Goal: Communication & Community: Answer question/provide support

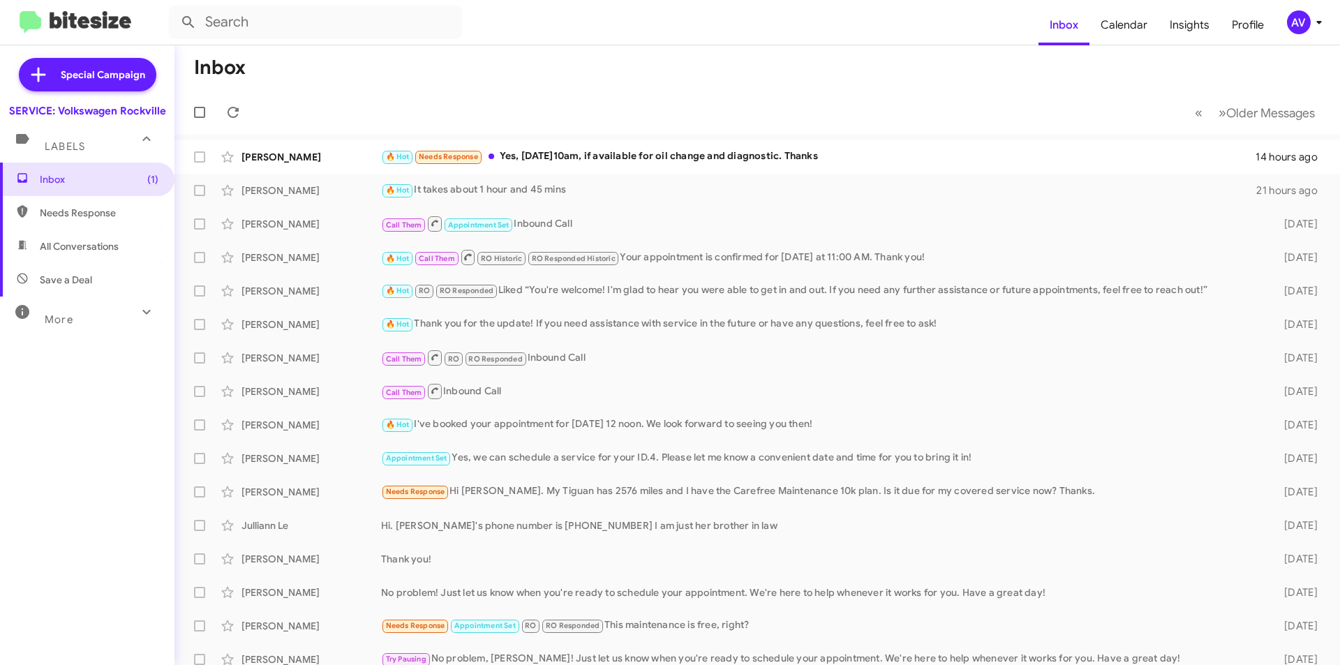
click at [1298, 36] on mat-toolbar "Inbox Calendar Insights Profile AV" at bounding box center [670, 22] width 1340 height 45
click at [1306, 28] on div "AV" at bounding box center [1299, 22] width 24 height 24
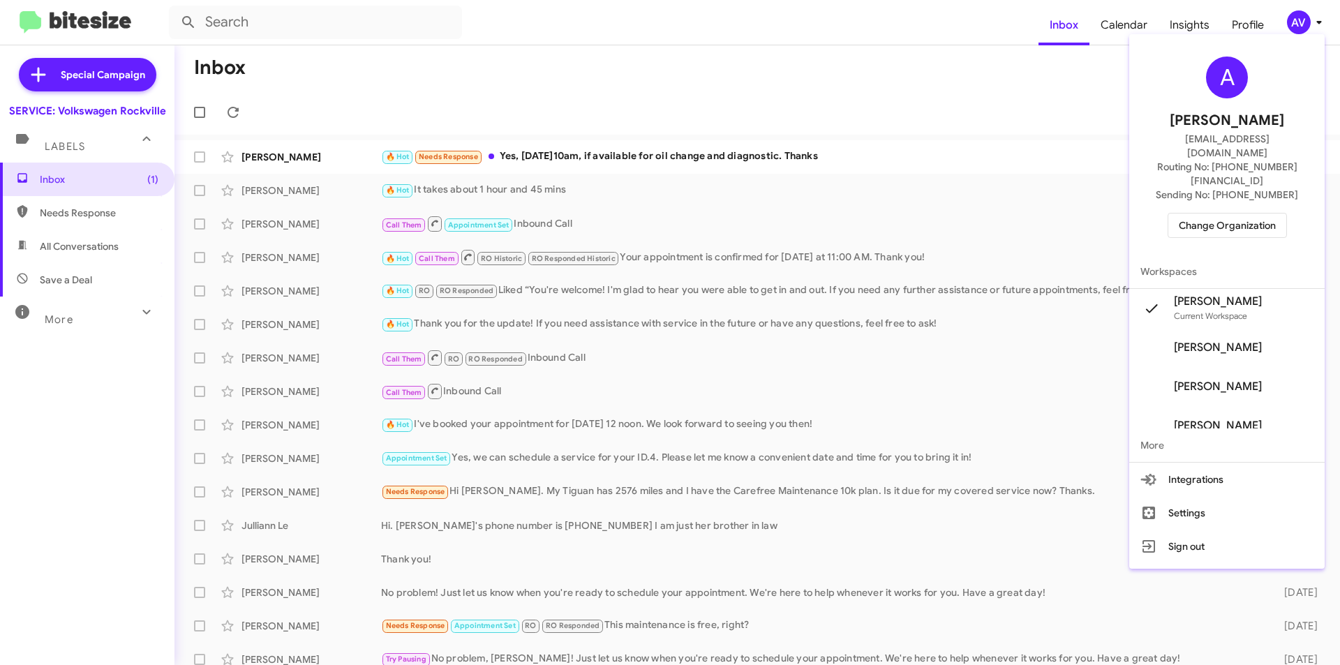
click at [1259, 214] on span "Change Organization" at bounding box center [1227, 226] width 97 height 24
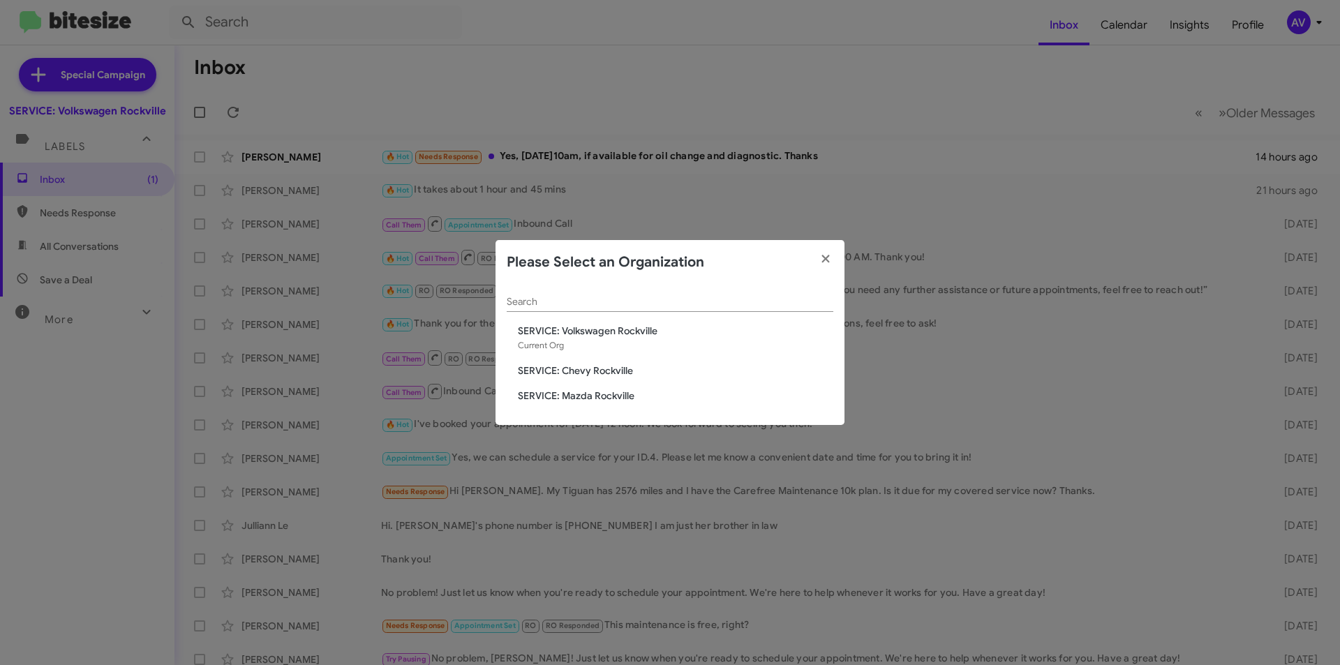
click at [567, 371] on span "SERVICE: Chevy Rockville" at bounding box center [676, 371] width 316 height 14
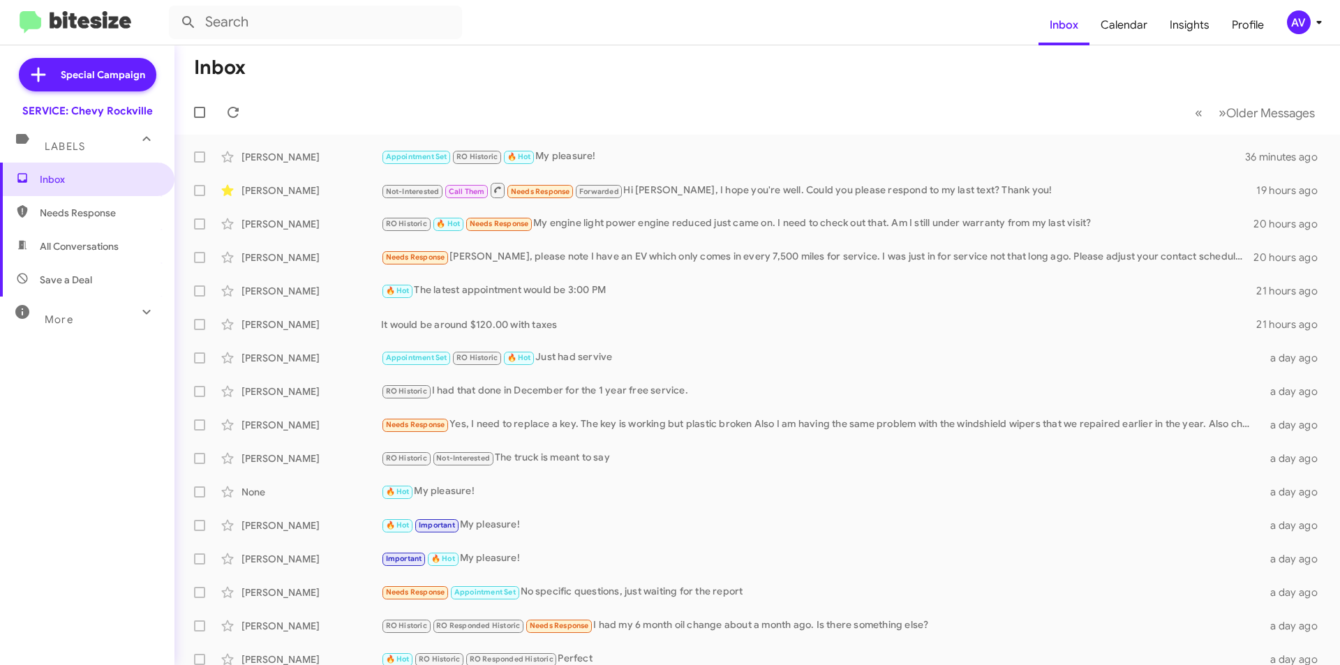
click at [1308, 20] on div "AV" at bounding box center [1299, 22] width 24 height 24
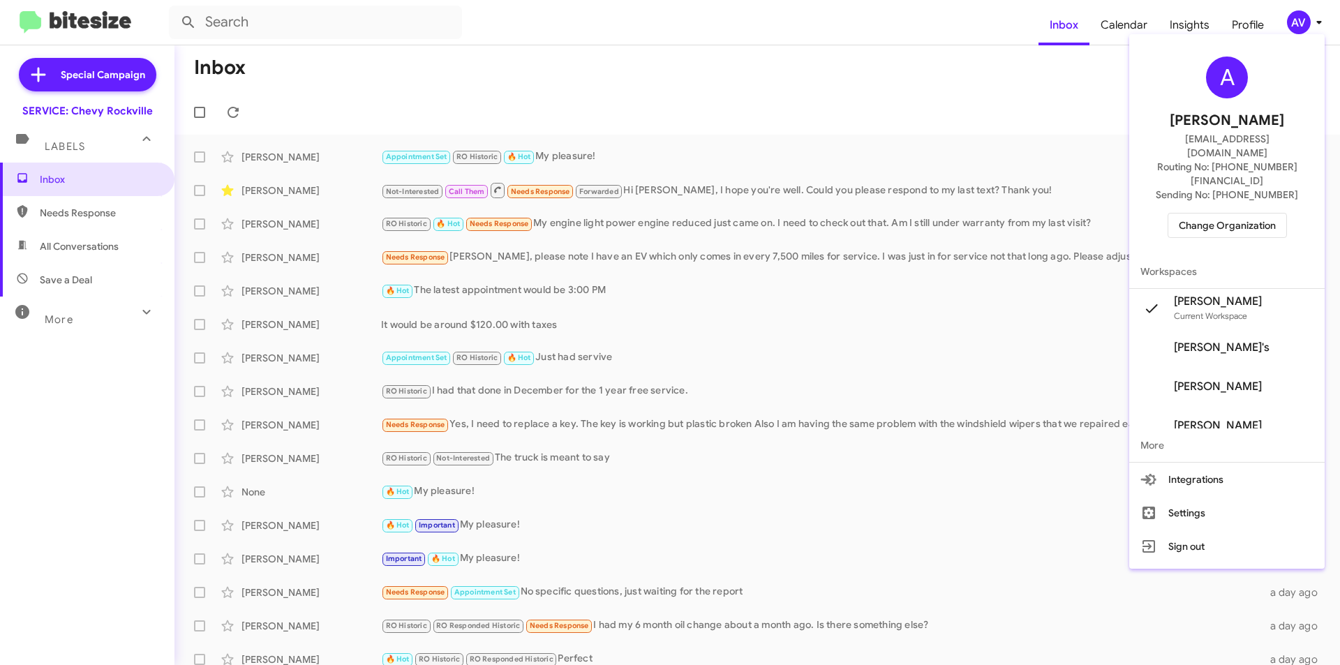
click at [1255, 214] on span "Change Organization" at bounding box center [1227, 226] width 97 height 24
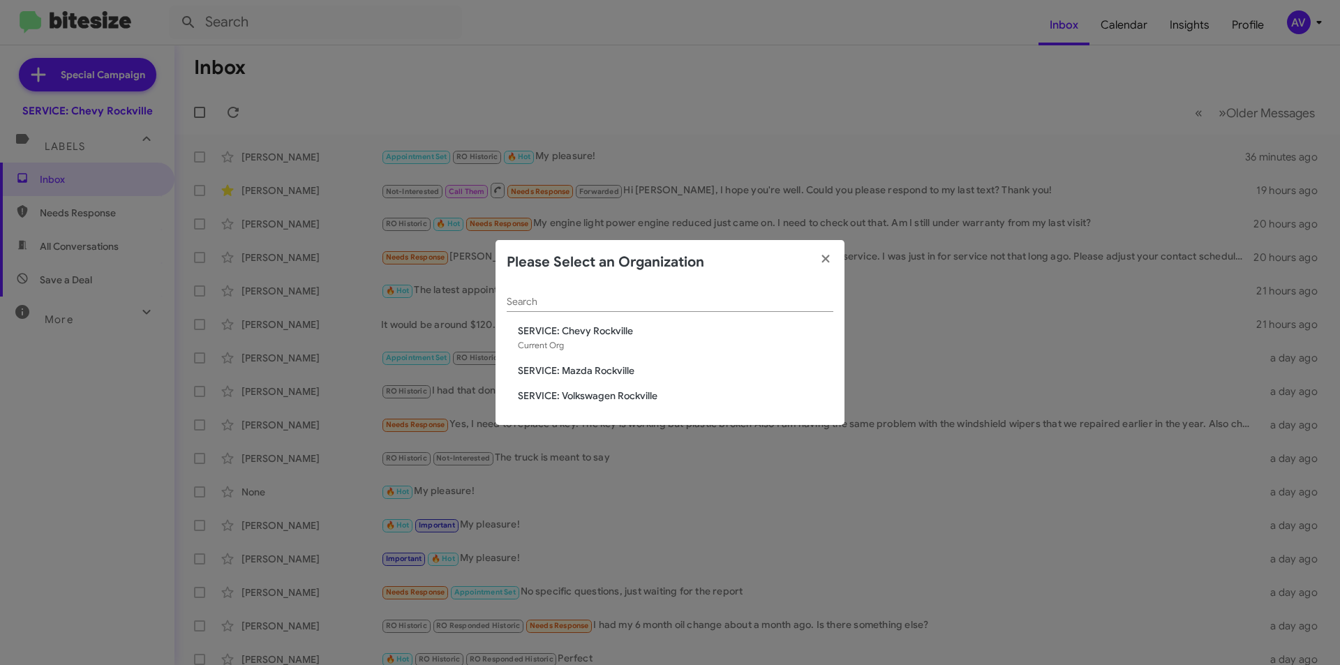
click at [621, 395] on span "SERVICE: Volkswagen Rockville" at bounding box center [676, 396] width 316 height 14
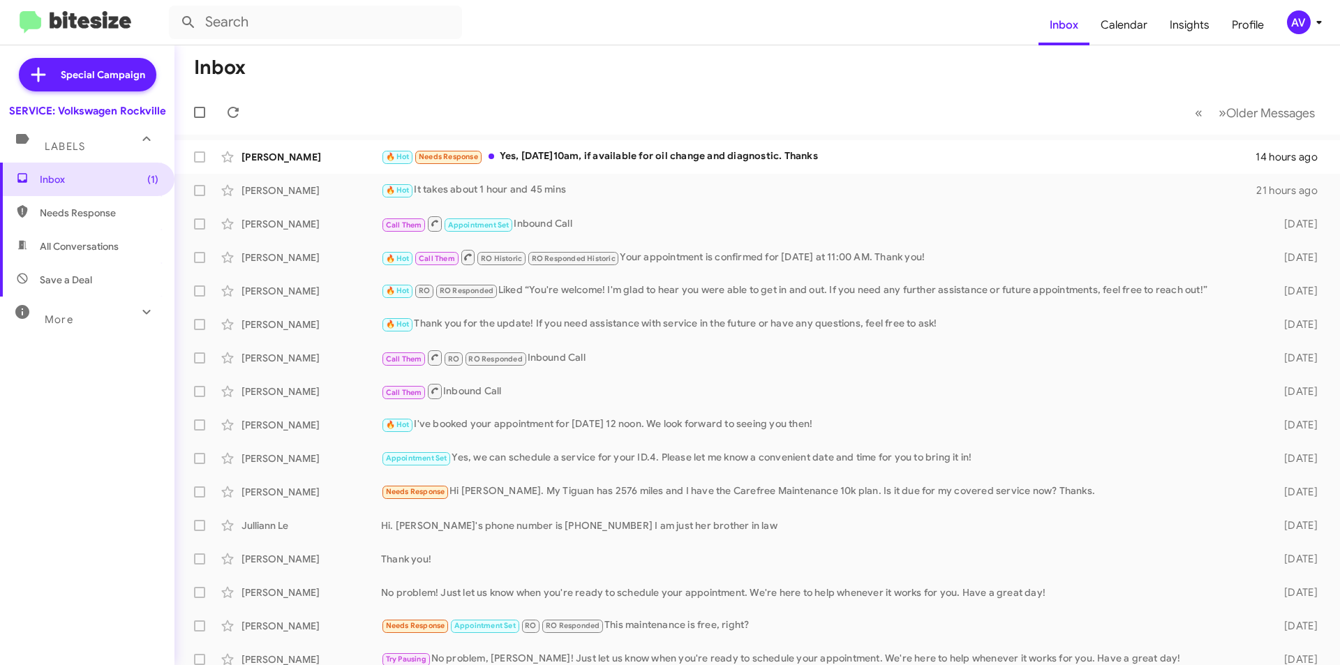
click at [1307, 27] on div "AV" at bounding box center [1299, 22] width 24 height 24
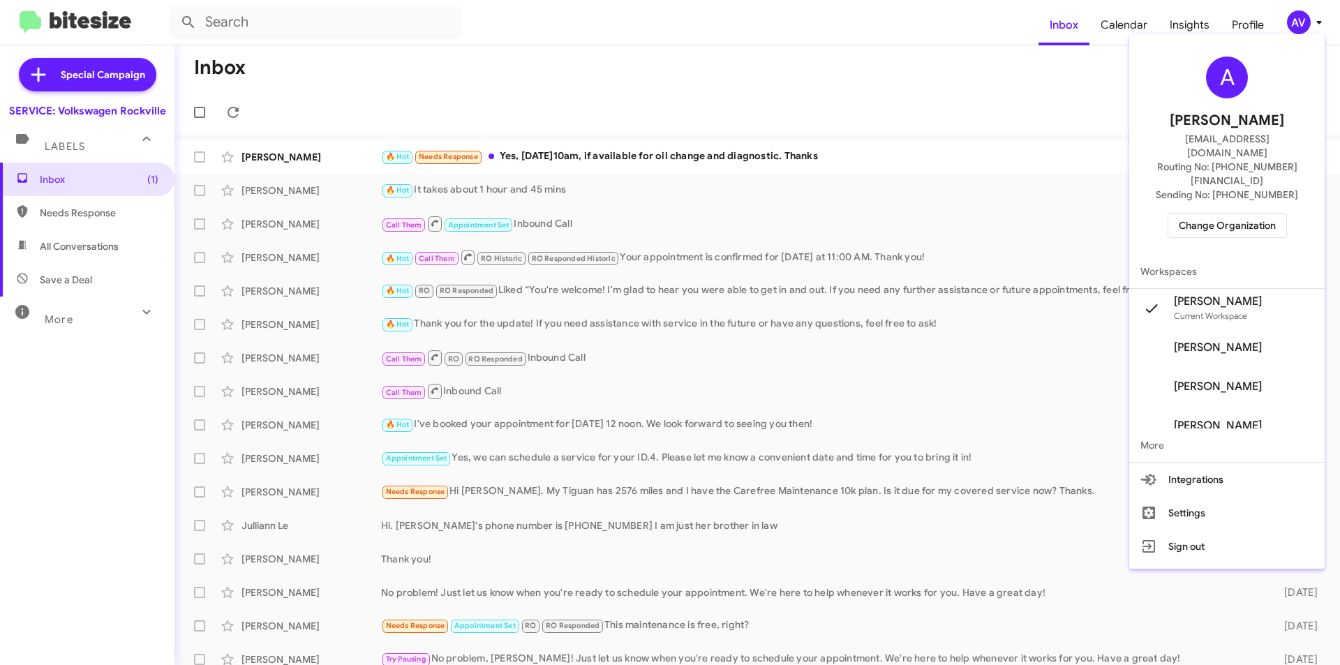
click at [1227, 214] on span "Change Organization" at bounding box center [1227, 226] width 97 height 24
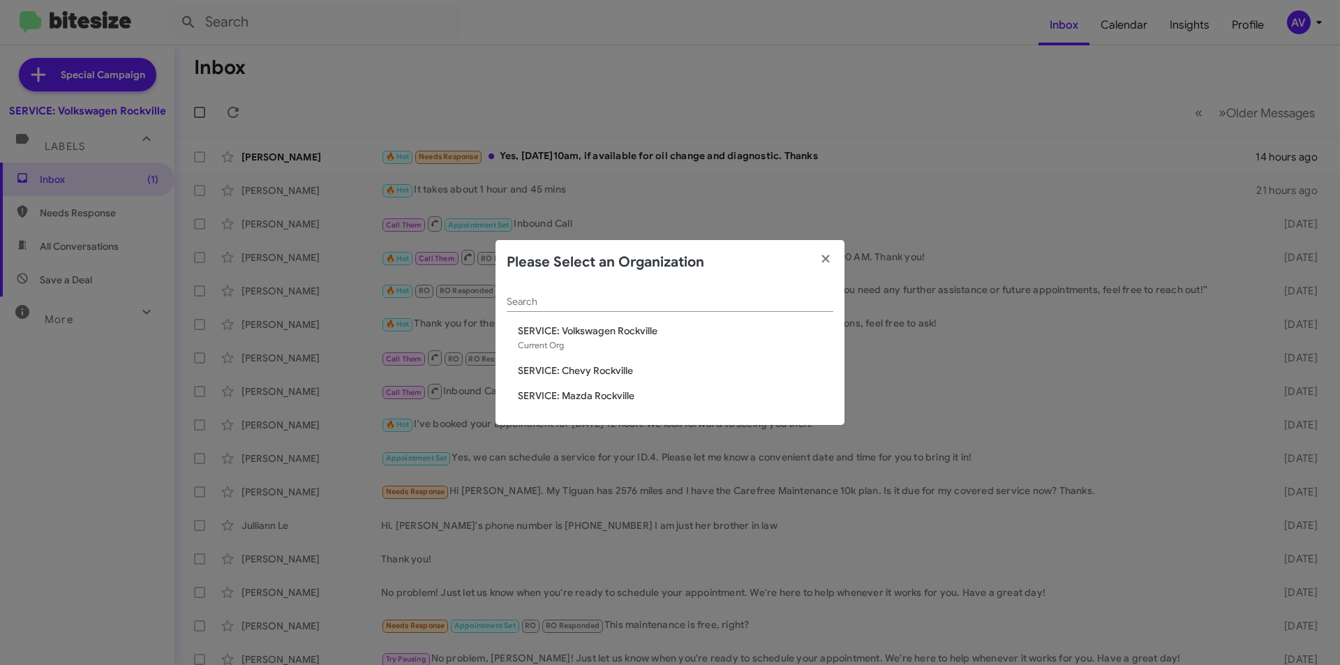
click at [606, 390] on span "SERVICE: Mazda Rockville" at bounding box center [676, 396] width 316 height 14
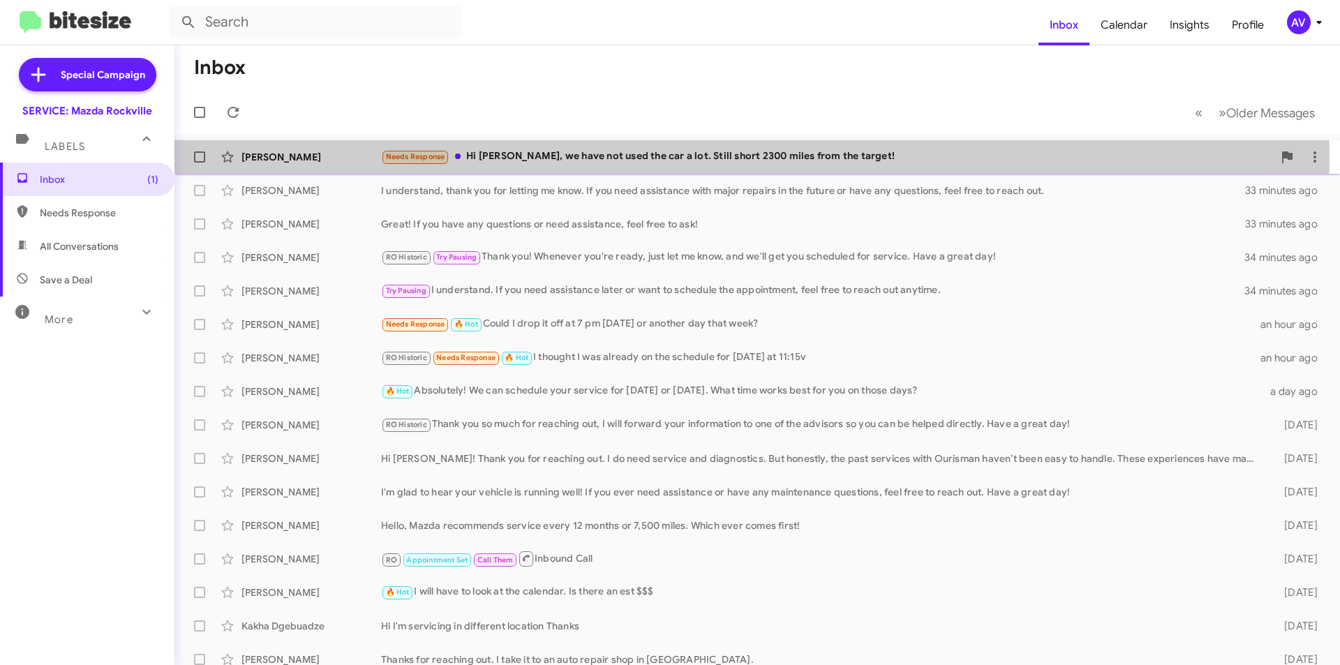
click at [674, 158] on div "Needs Response Hi [PERSON_NAME], we have not used the car a lot. Still short 23…" at bounding box center [827, 157] width 892 height 16
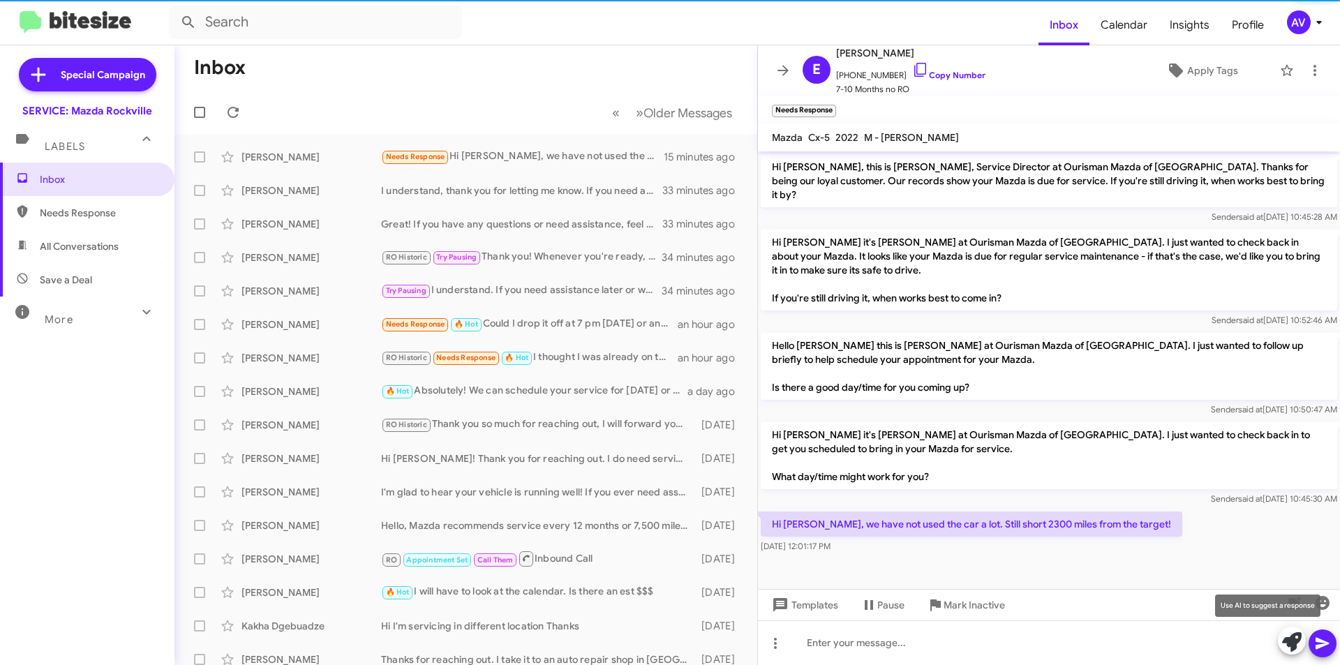
click at [1292, 646] on icon at bounding box center [1293, 643] width 20 height 20
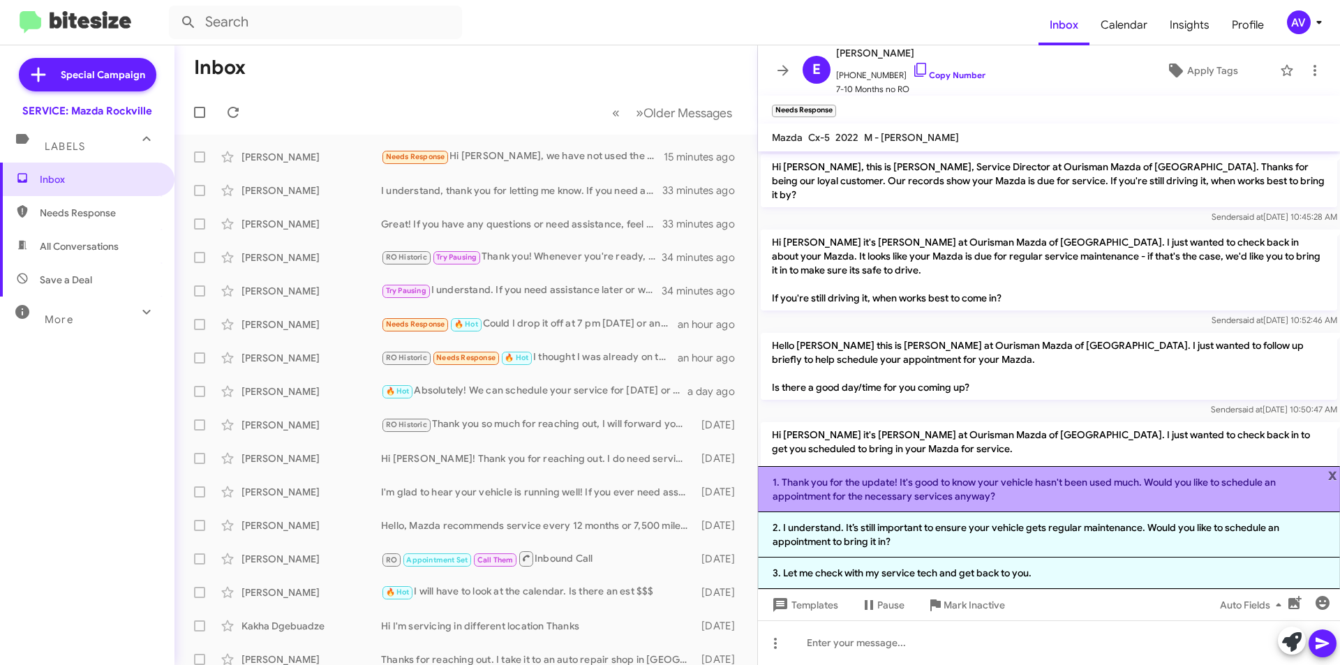
click at [941, 498] on li "1. Thank you for the update! It's good to know your vehicle hasn't been used mu…" at bounding box center [1049, 489] width 582 height 46
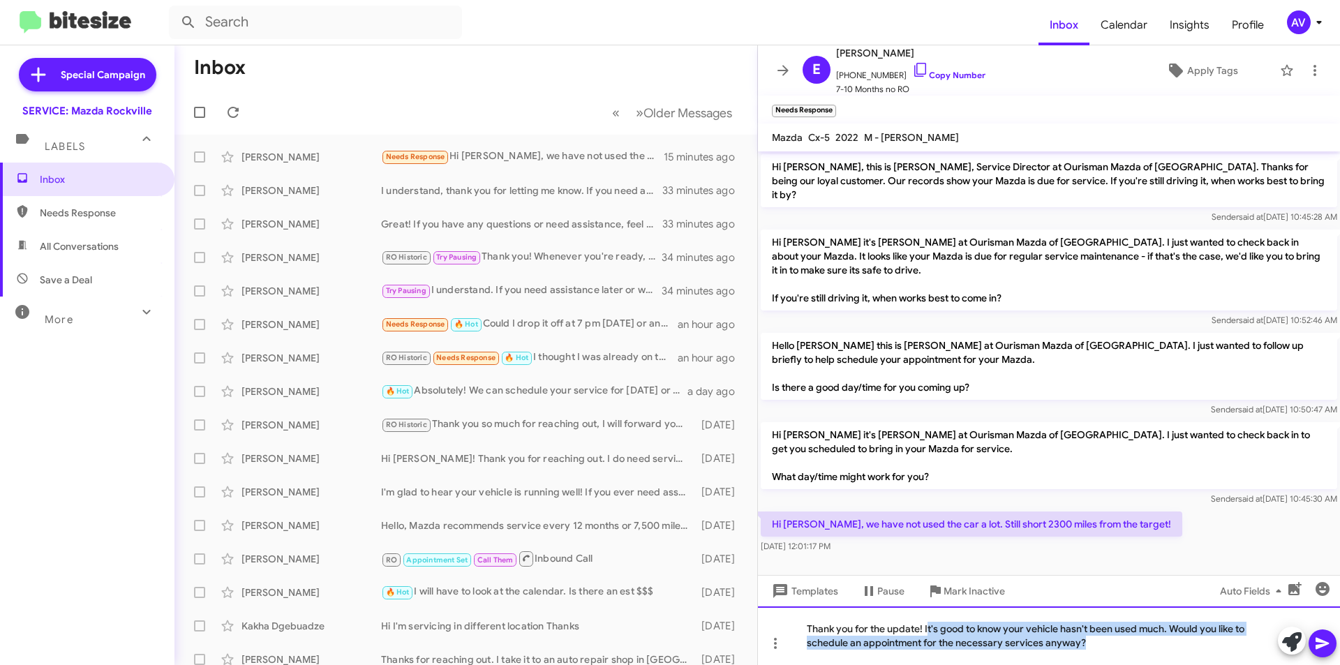
drag, startPoint x: 929, startPoint y: 629, endPoint x: 1111, endPoint y: 684, distance: 190.2
click at [1111, 665] on html "Inbox Calendar Insights Profile AV Special Campaign SERVICE: Mazda Rockville La…" at bounding box center [670, 332] width 1340 height 665
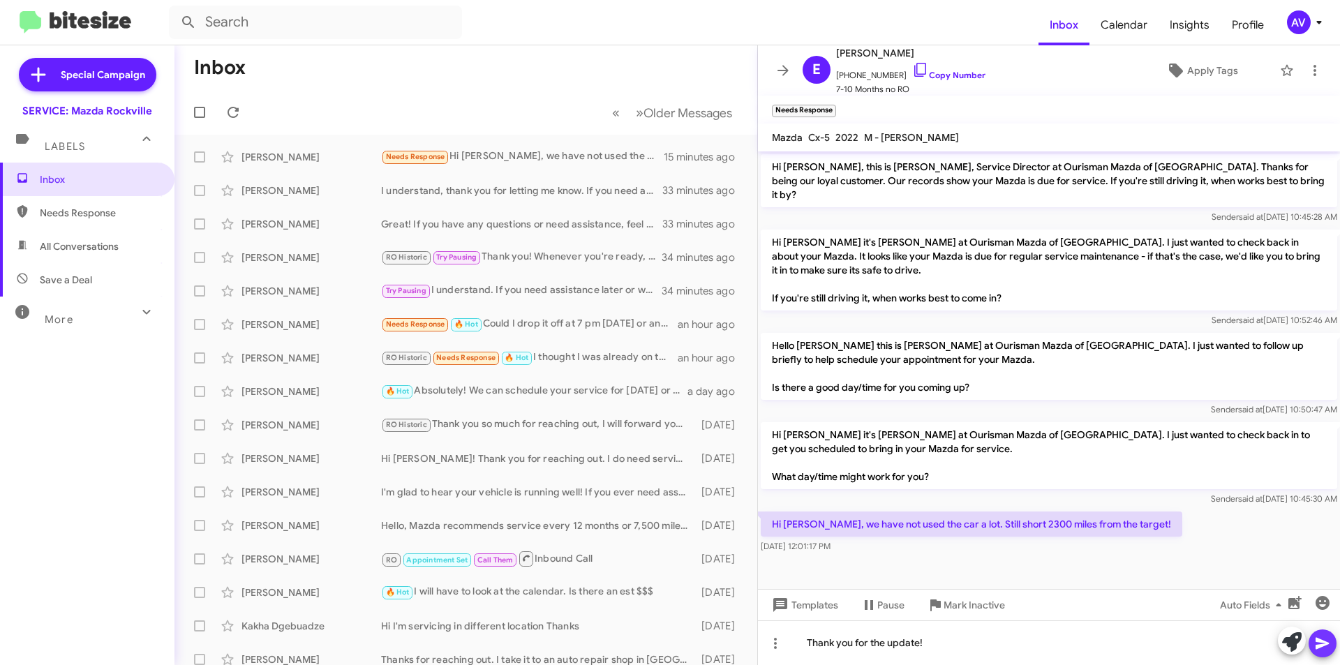
click at [1327, 642] on icon at bounding box center [1323, 643] width 17 height 17
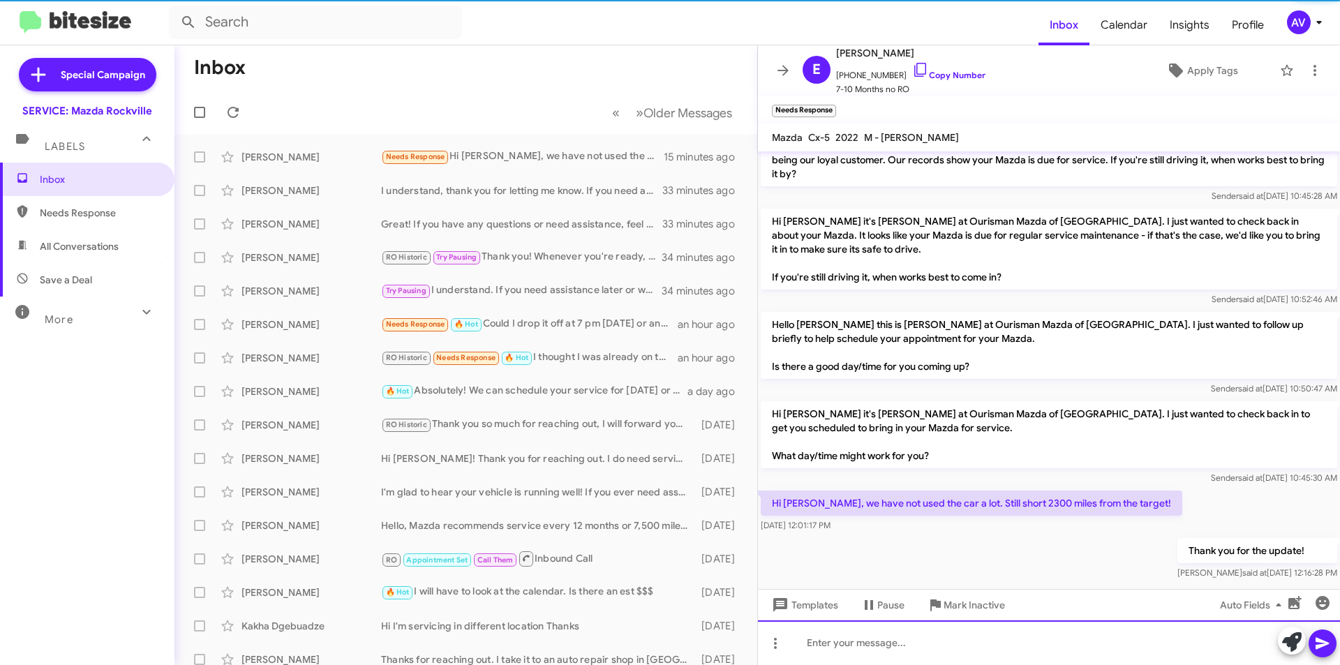
scroll to position [22, 0]
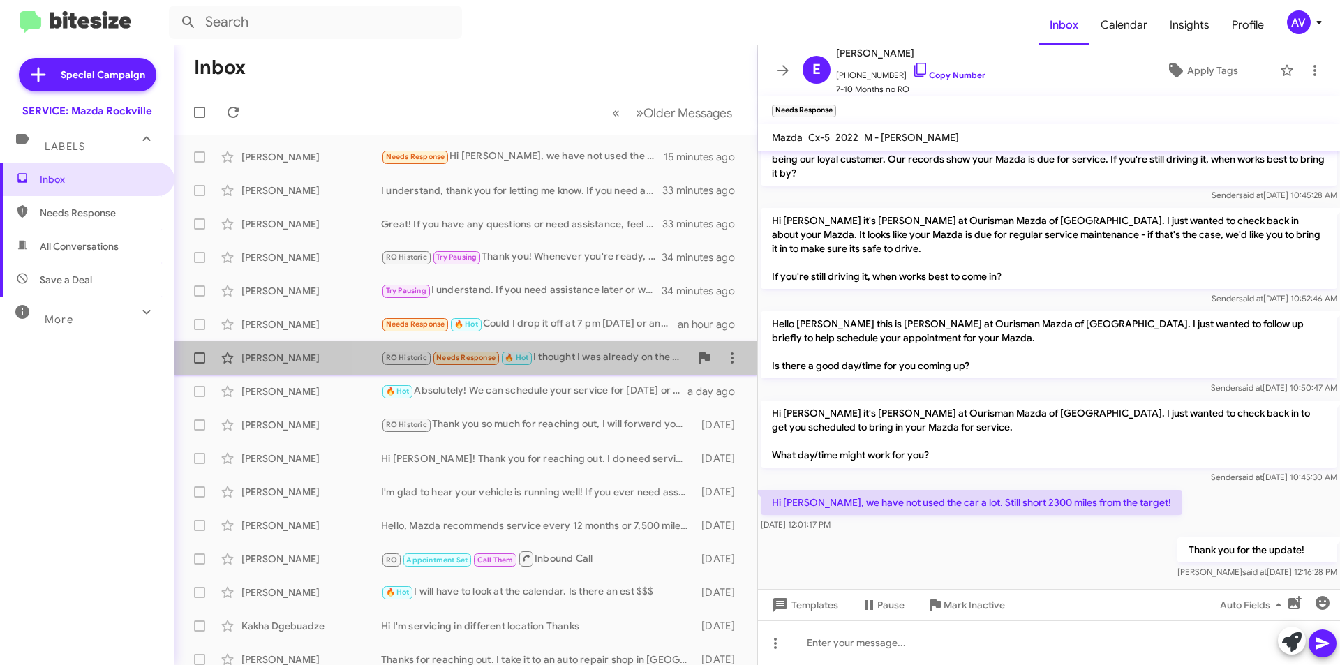
click at [559, 365] on div "RO Historic Needs Response 🔥 Hot I thought I was already on the schedule for to…" at bounding box center [535, 358] width 309 height 16
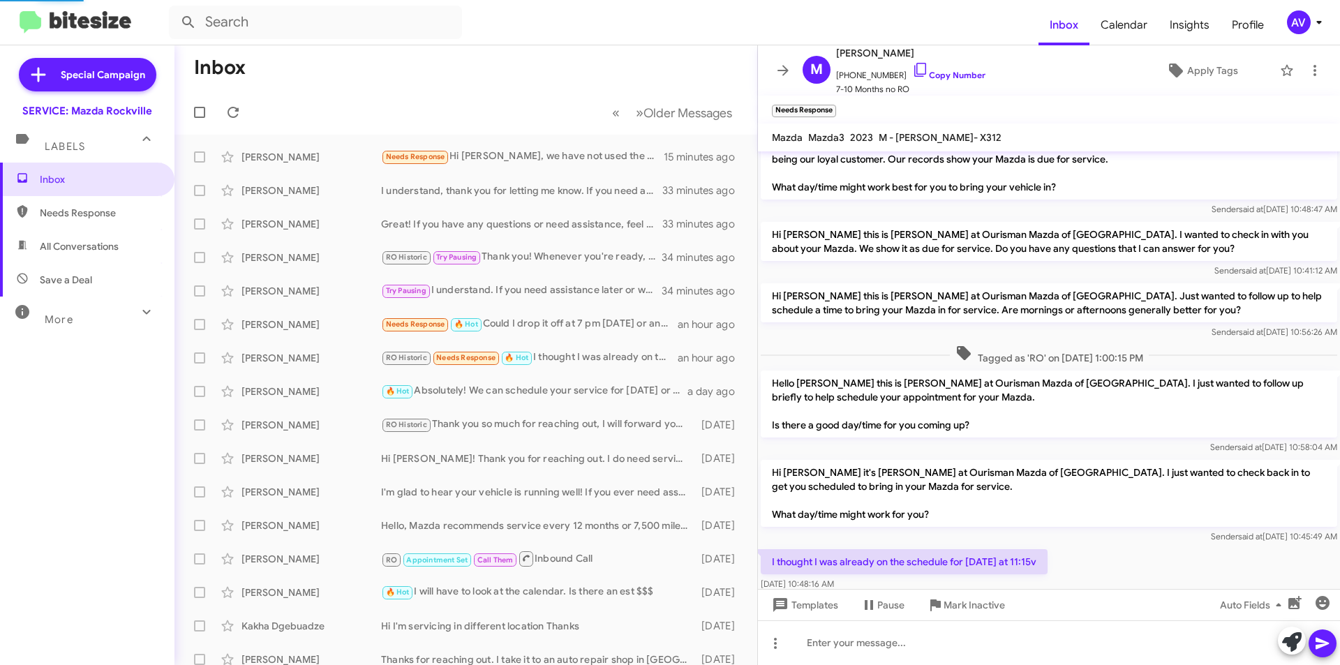
scroll to position [51, 0]
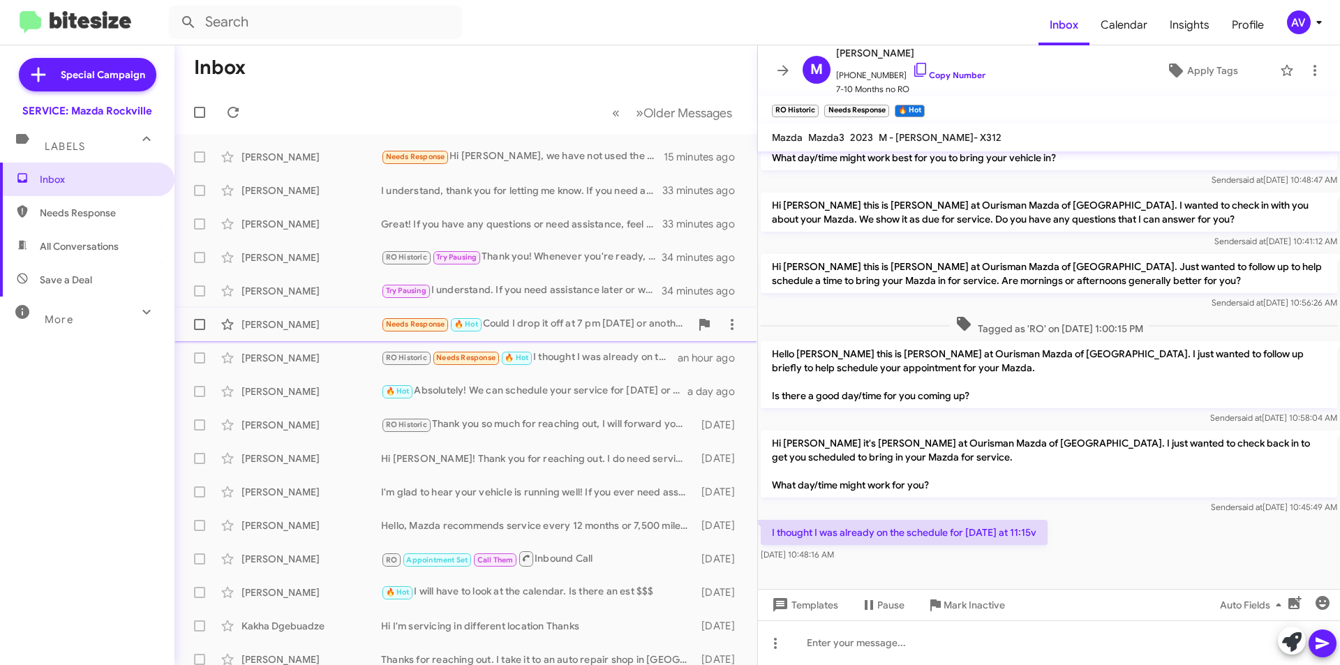
click at [607, 327] on div "Needs Response 🔥 Hot Could I drop it off at 7 pm on Monday the 8th or another d…" at bounding box center [535, 324] width 309 height 16
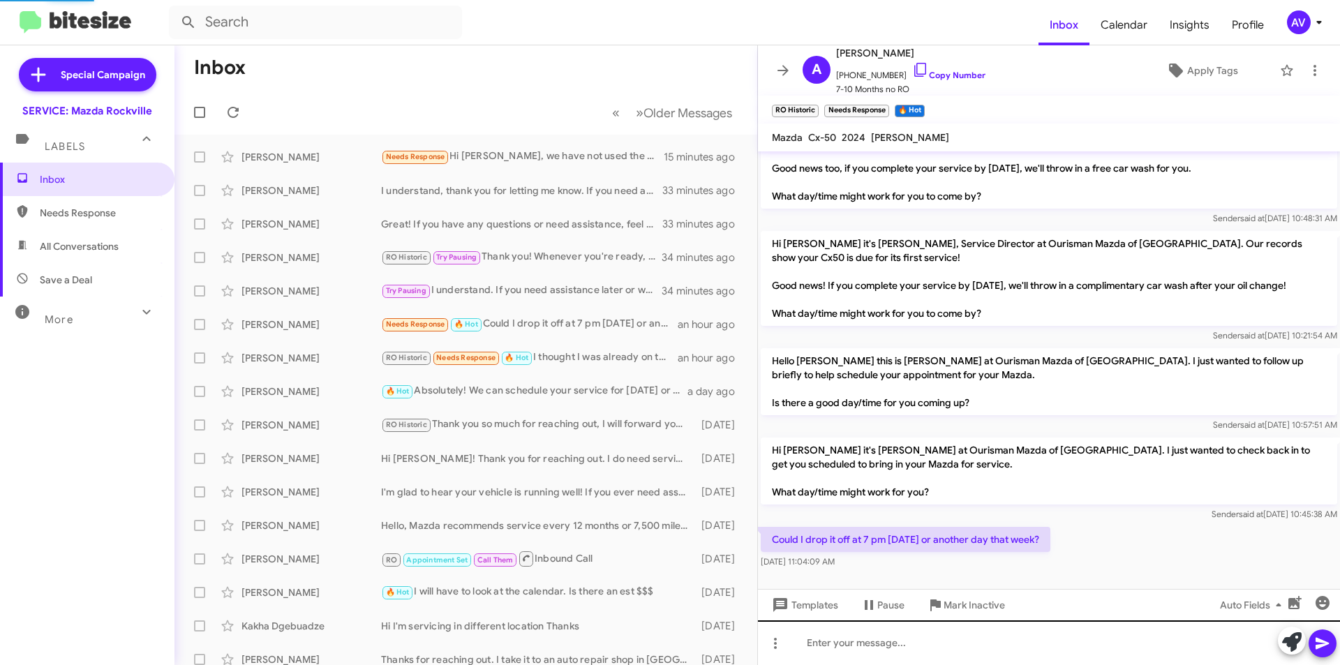
scroll to position [40, 0]
click at [1278, 647] on div at bounding box center [1307, 642] width 59 height 31
click at [1275, 643] on div at bounding box center [1049, 643] width 582 height 45
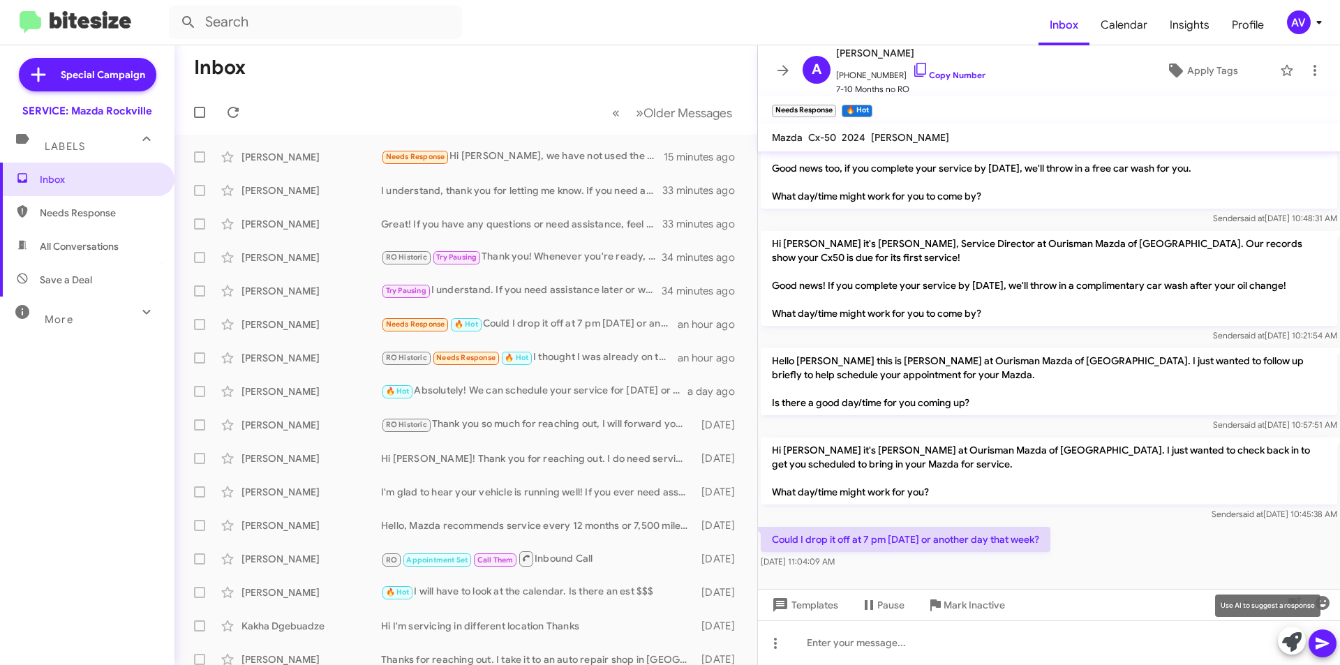
click at [1285, 639] on icon at bounding box center [1293, 643] width 20 height 20
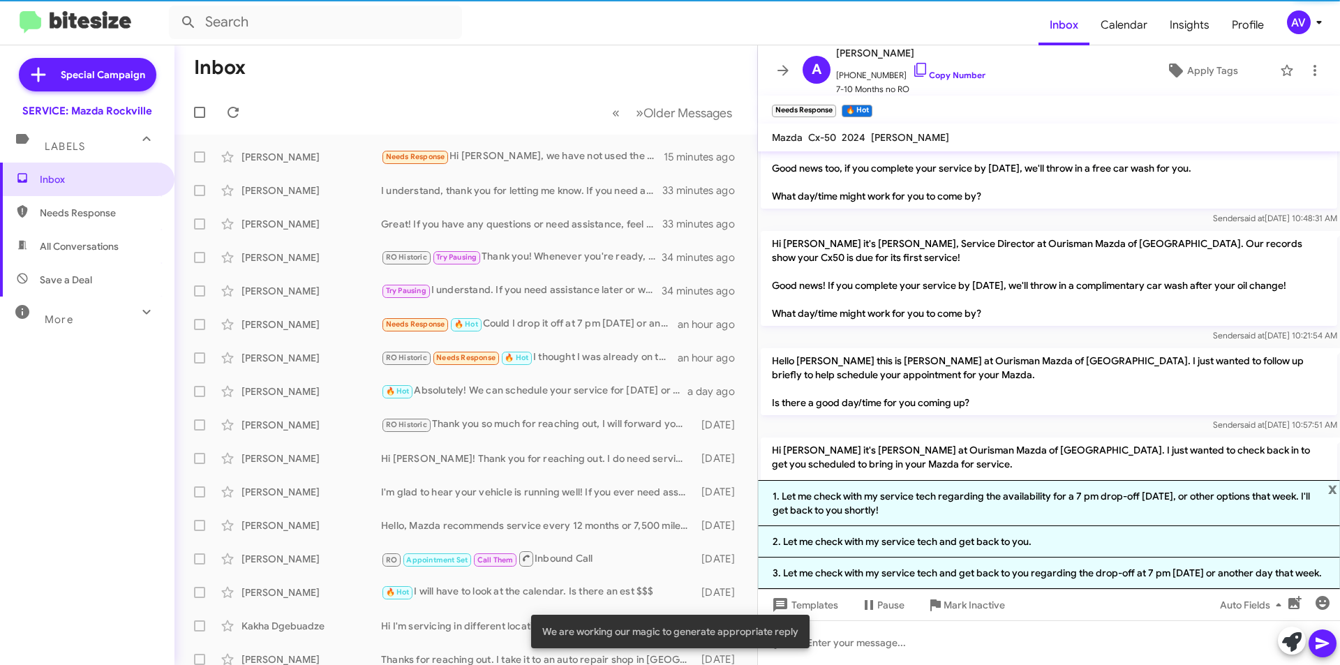
scroll to position [51, 0]
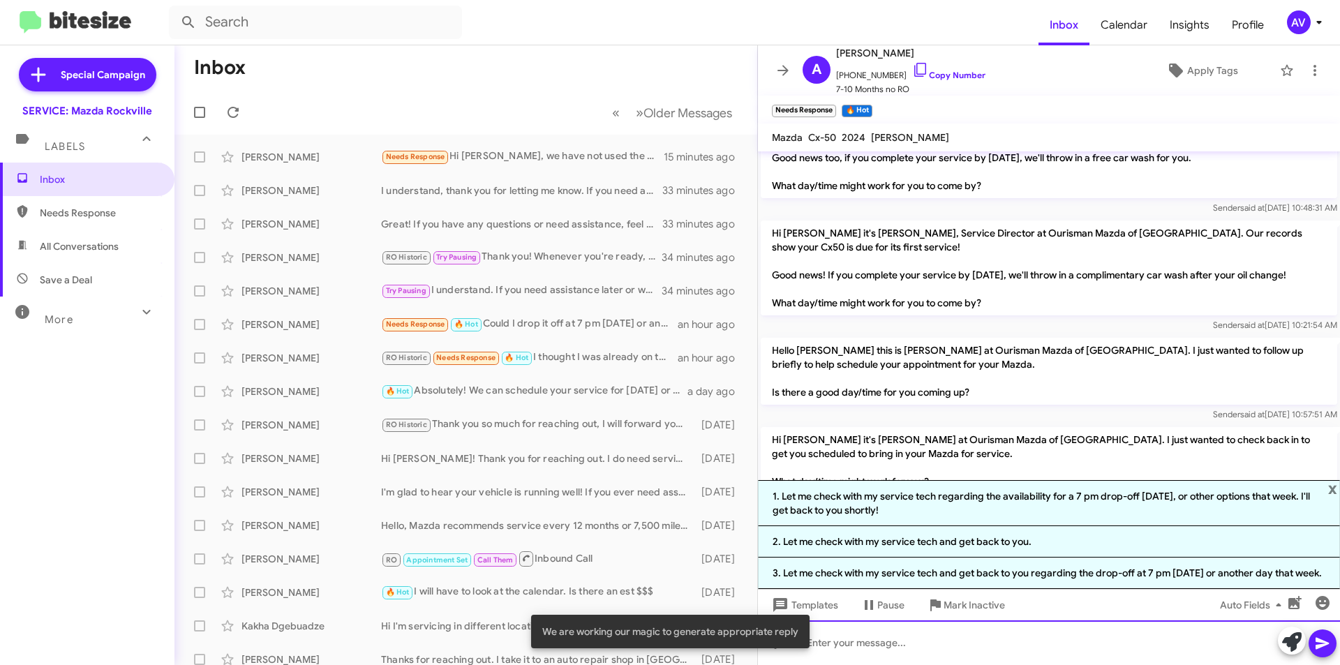
click at [845, 653] on div at bounding box center [1049, 643] width 582 height 45
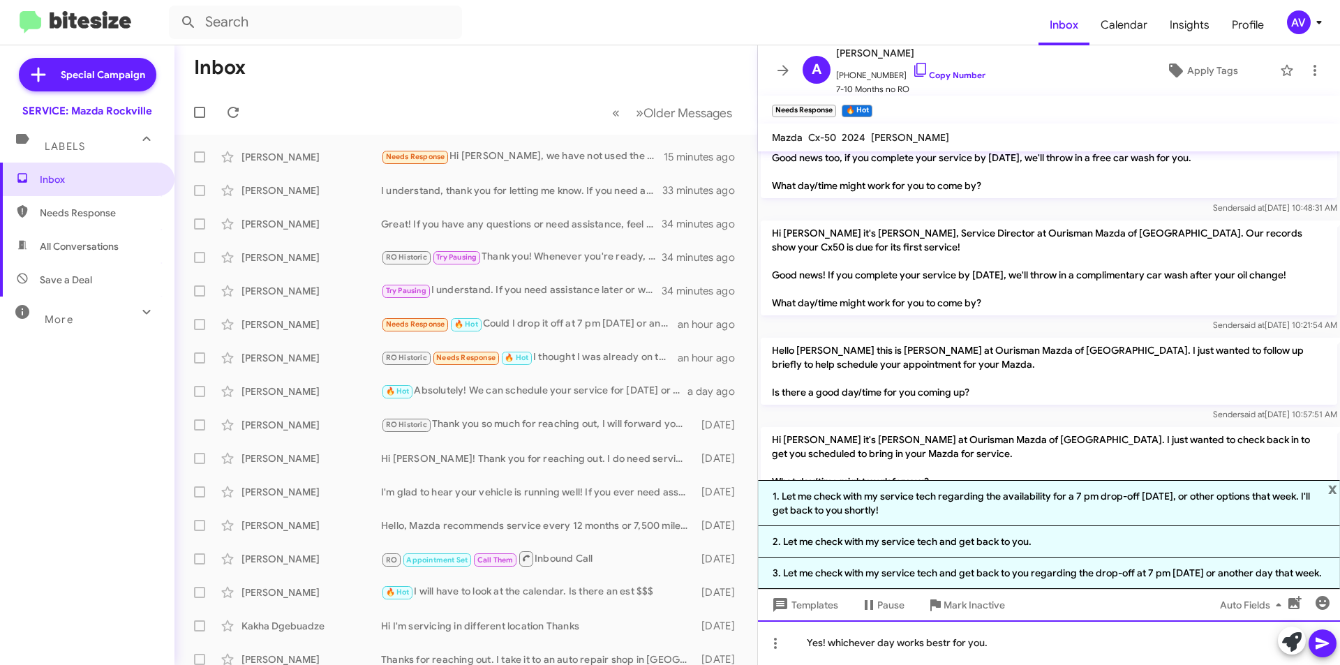
click at [947, 640] on div "Yes! whichever day works bestr for you." at bounding box center [1049, 643] width 582 height 45
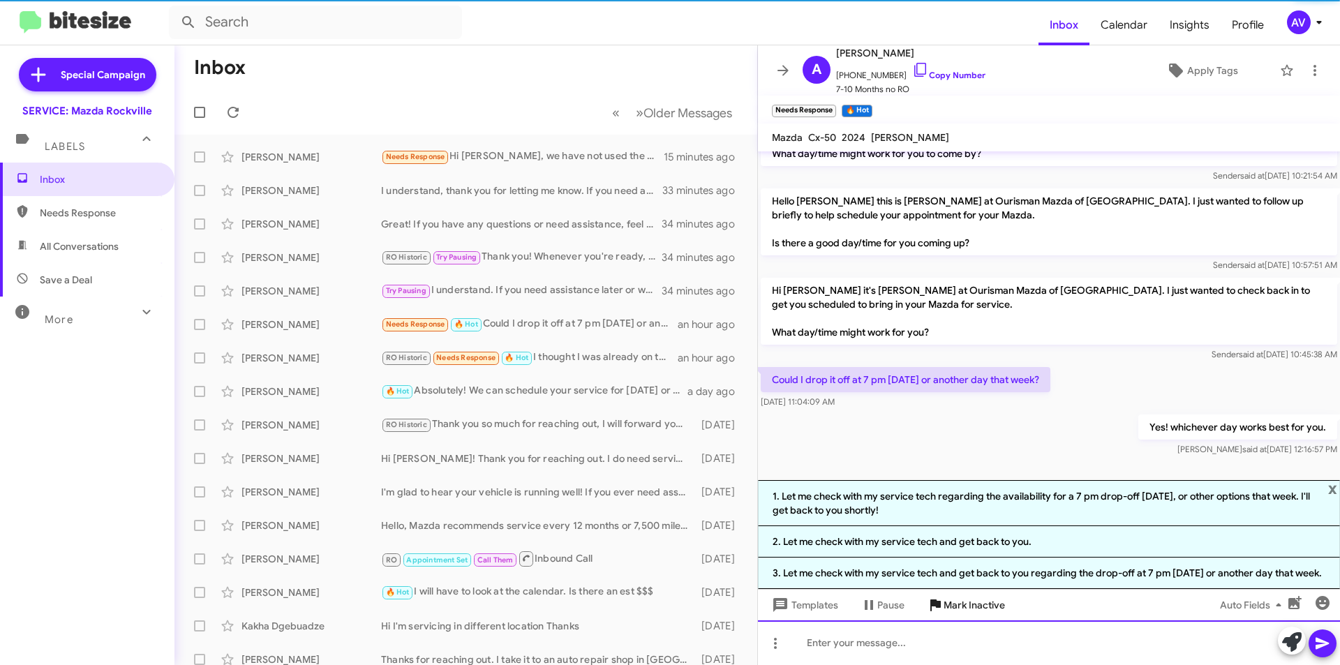
scroll to position [214, 0]
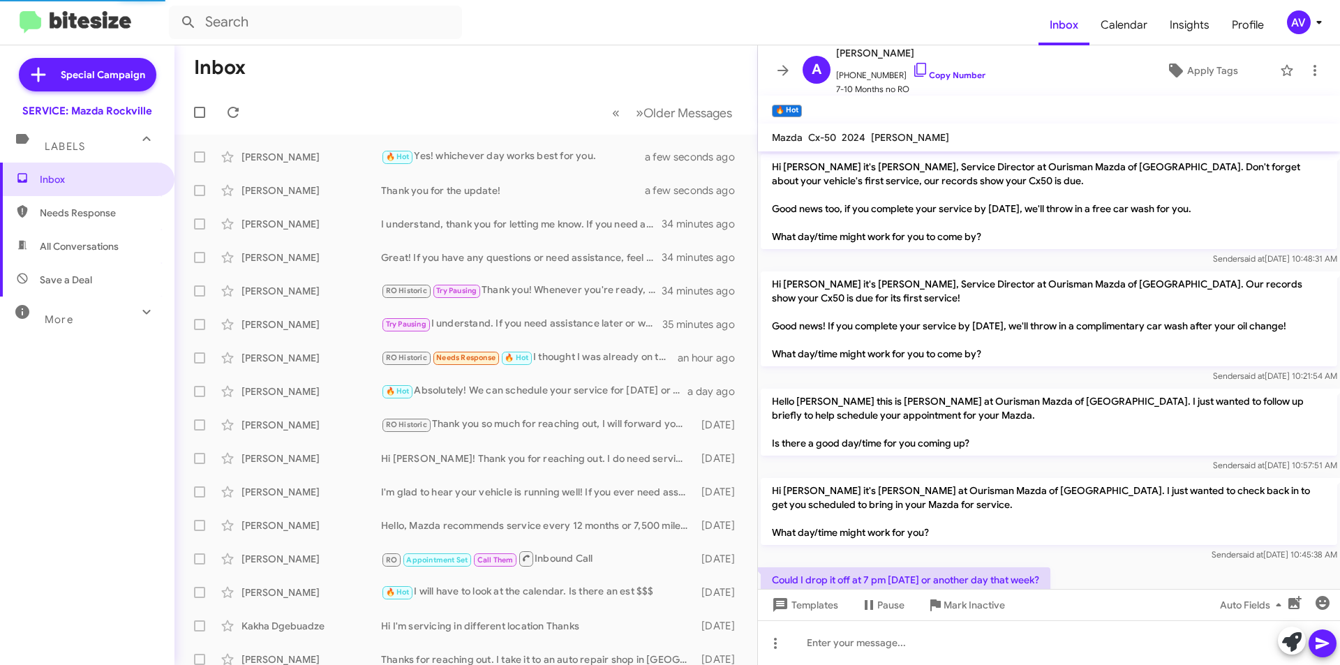
scroll to position [64, 0]
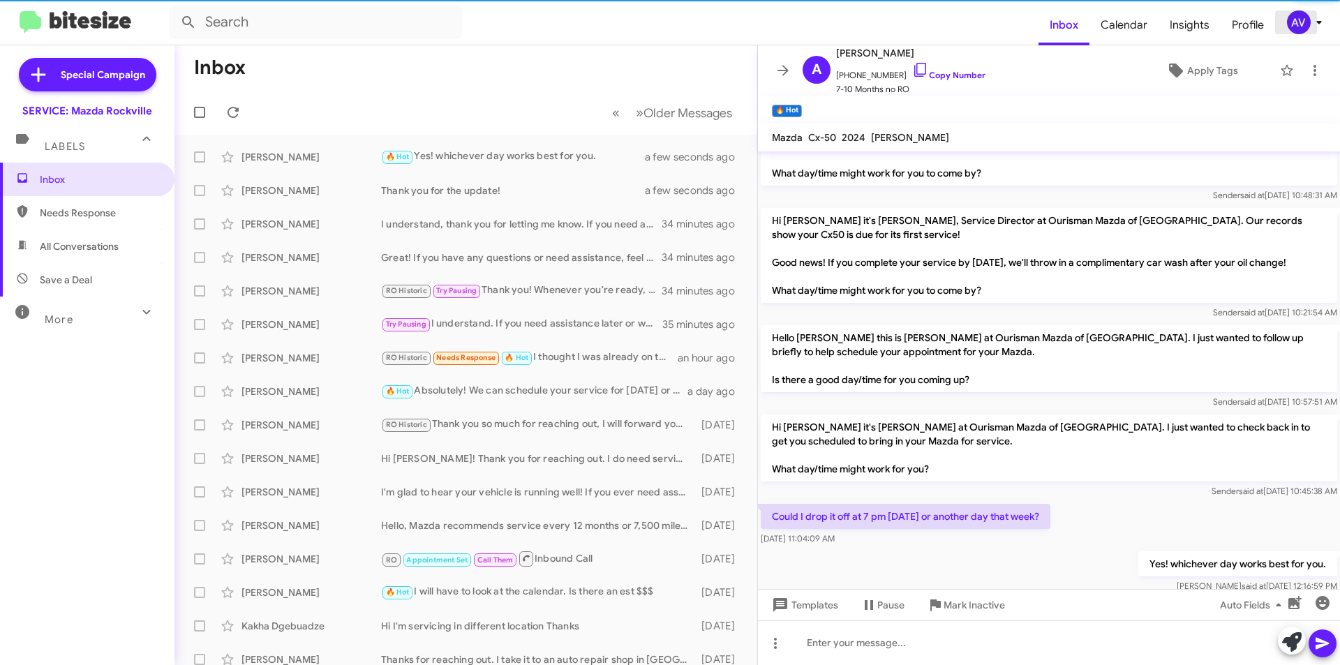
click at [1310, 25] on div "AV" at bounding box center [1299, 22] width 24 height 24
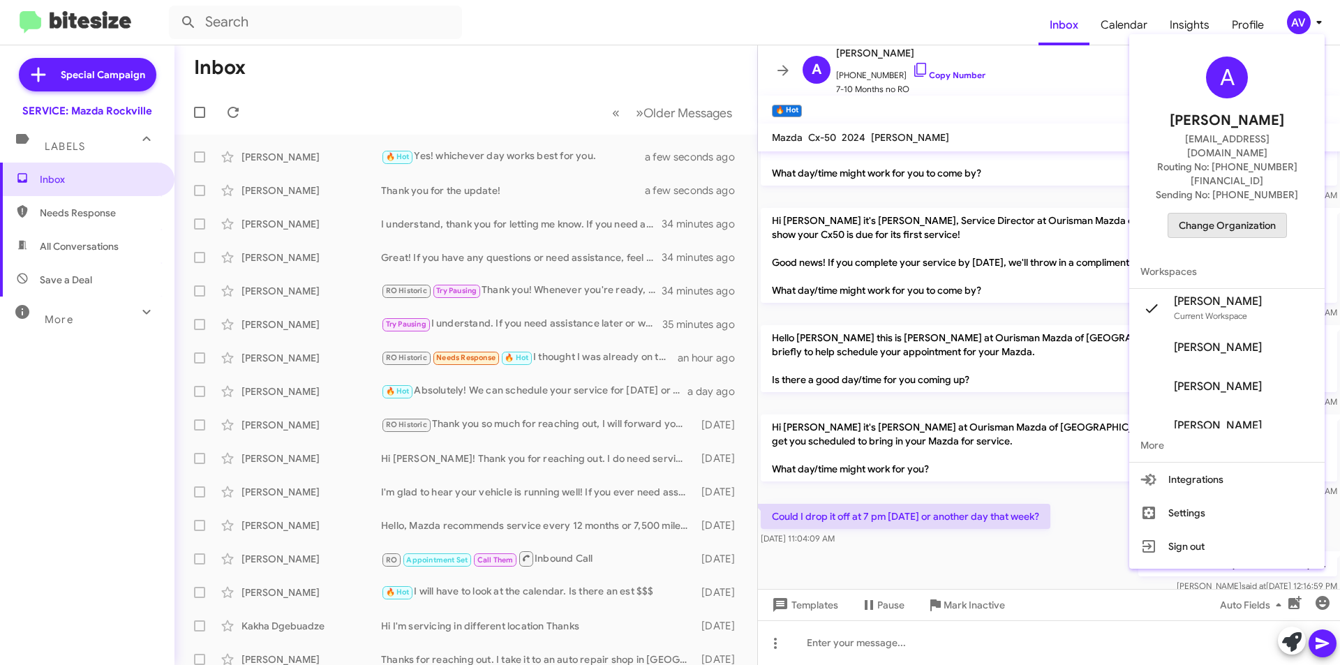
click at [1235, 214] on span "Change Organization" at bounding box center [1227, 226] width 97 height 24
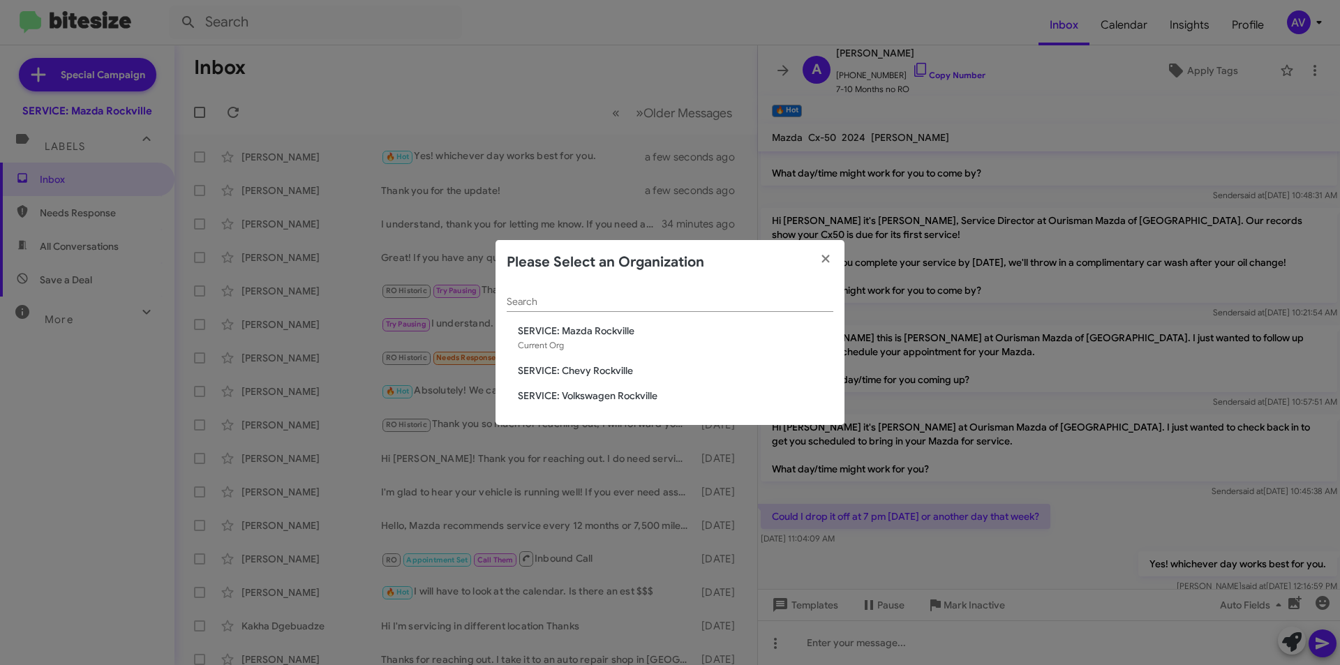
click at [596, 373] on span "SERVICE: Chevy Rockville" at bounding box center [676, 371] width 316 height 14
